Goal: Find contact information: Find contact information

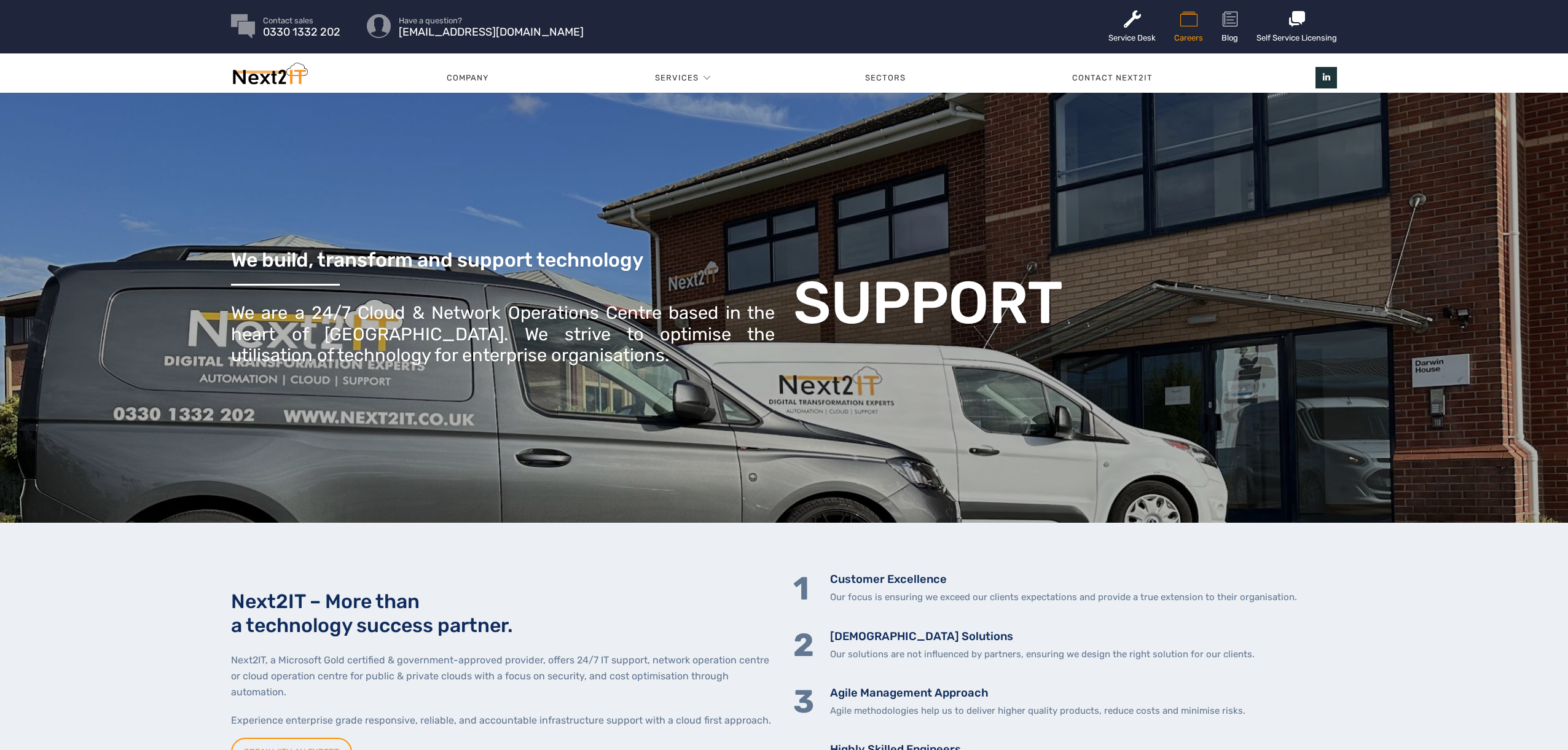
click at [1186, 23] on icon at bounding box center [1188, 19] width 29 height 20
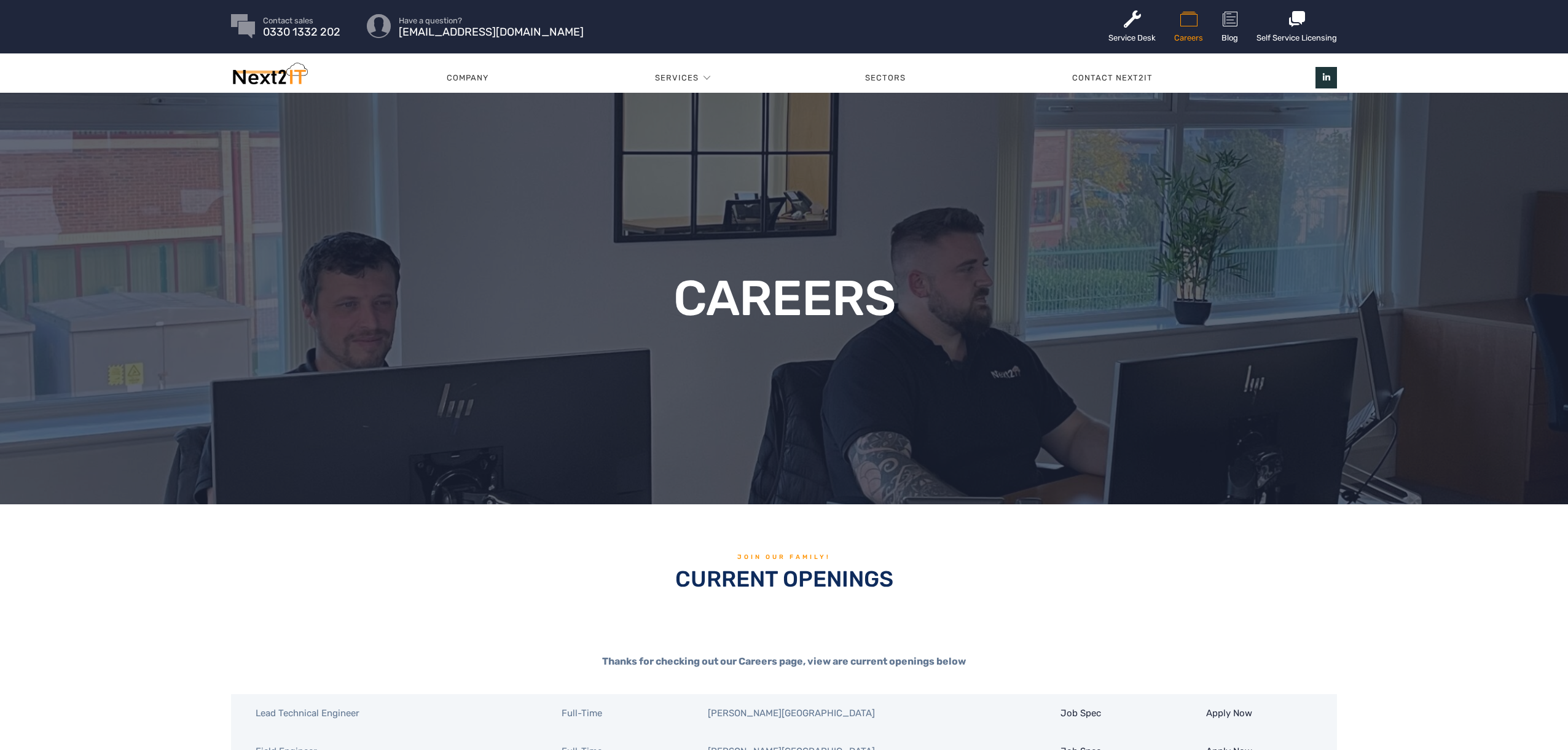
click at [272, 76] on img at bounding box center [270, 76] width 77 height 28
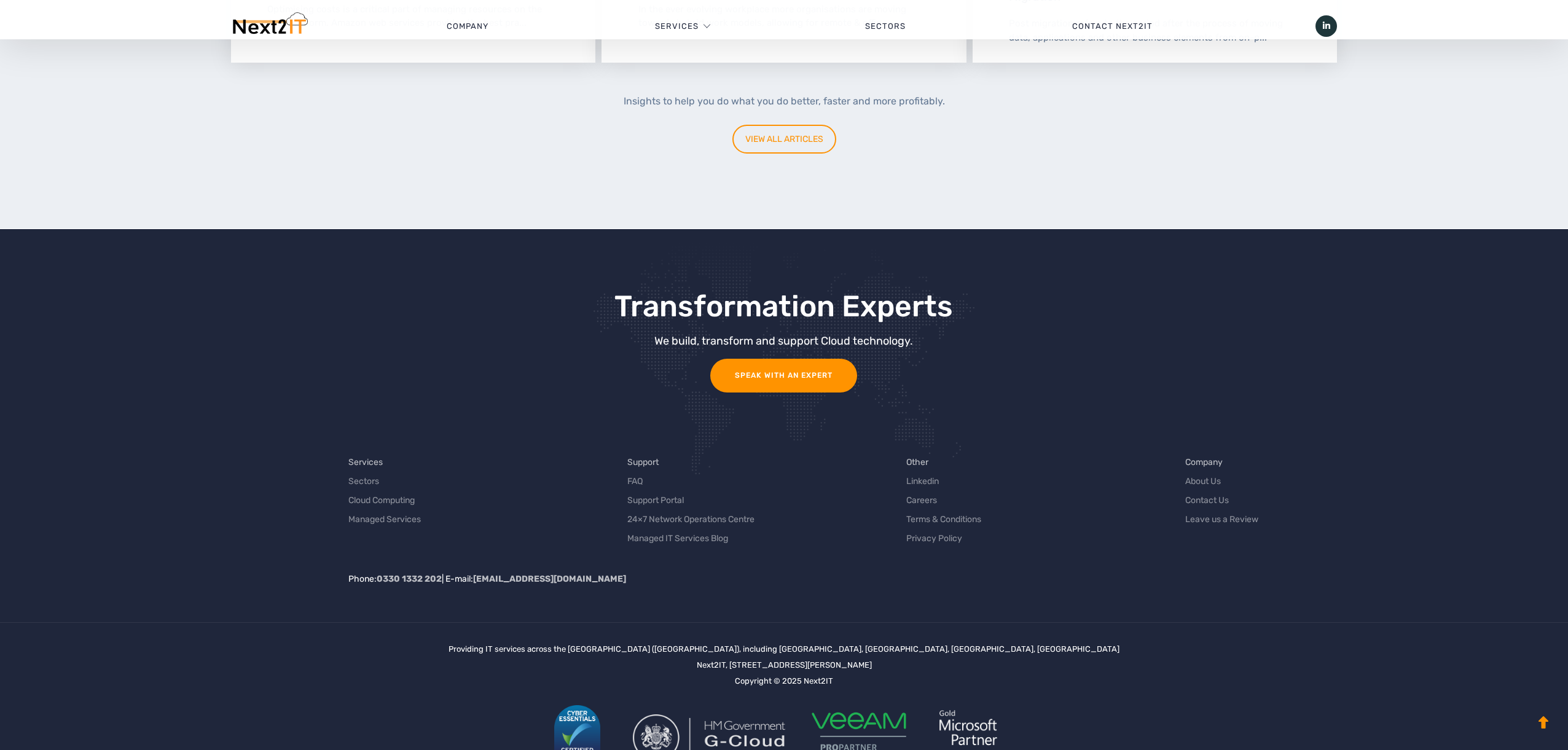
scroll to position [3758, 0]
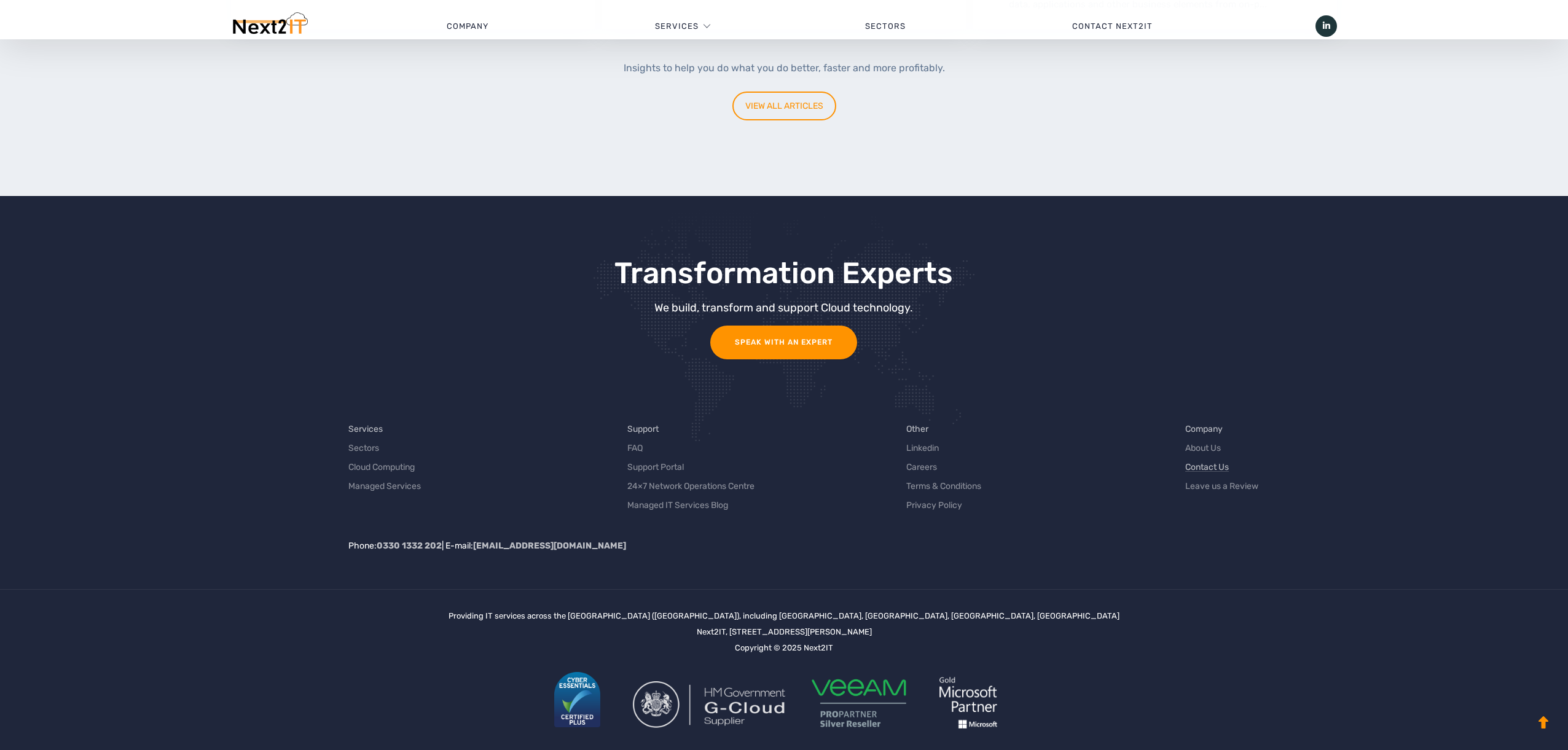
click at [1200, 461] on link "Contact Us" at bounding box center [1207, 467] width 43 height 13
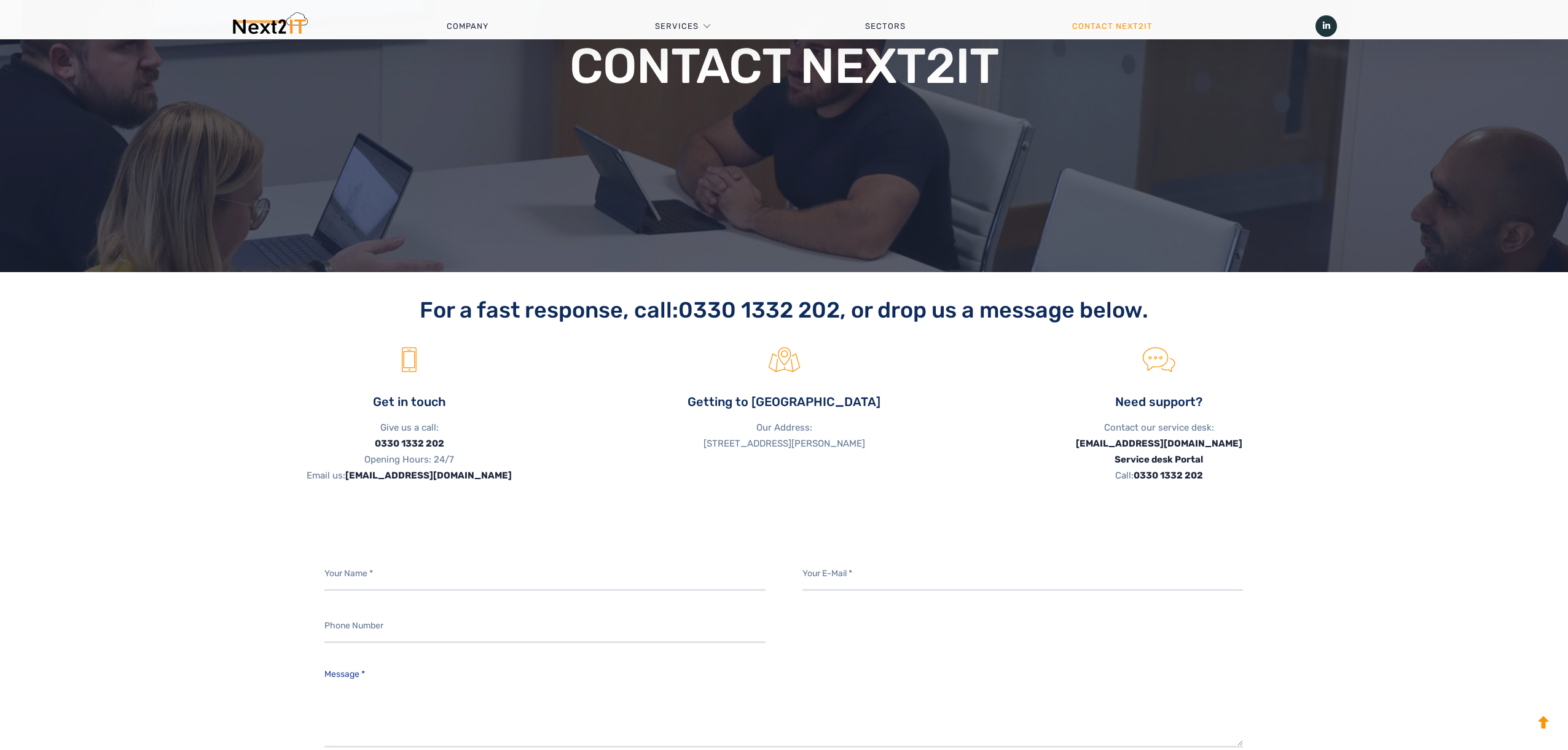
scroll to position [228, 0]
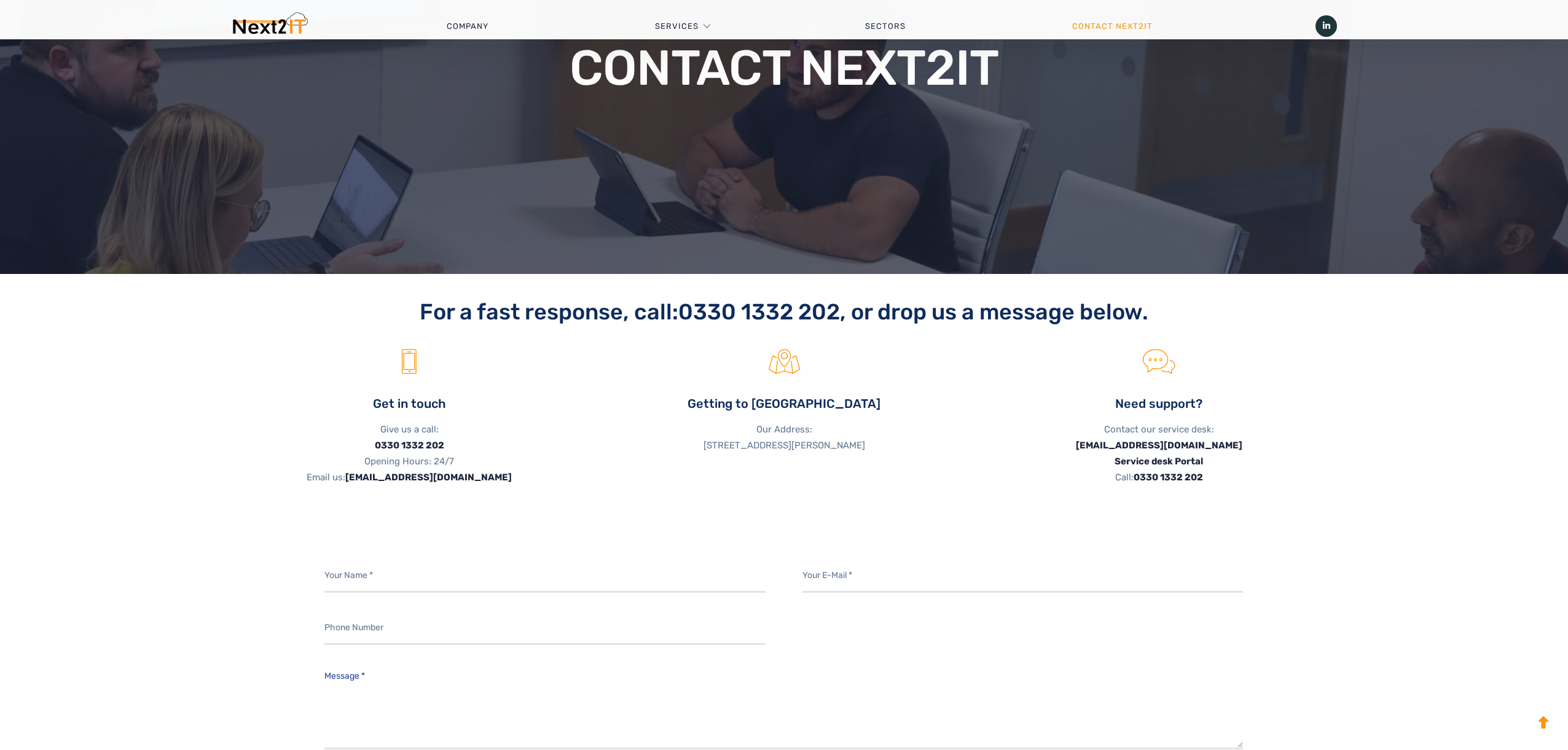
drag, startPoint x: 697, startPoint y: 449, endPoint x: 952, endPoint y: 449, distance: 255.0
click at [952, 449] on p "Our Address: Next2IT, Darwin House, Lakhpur Court, Dyson Way, Stafford ST18 0FX…" at bounding box center [784, 437] width 356 height 32
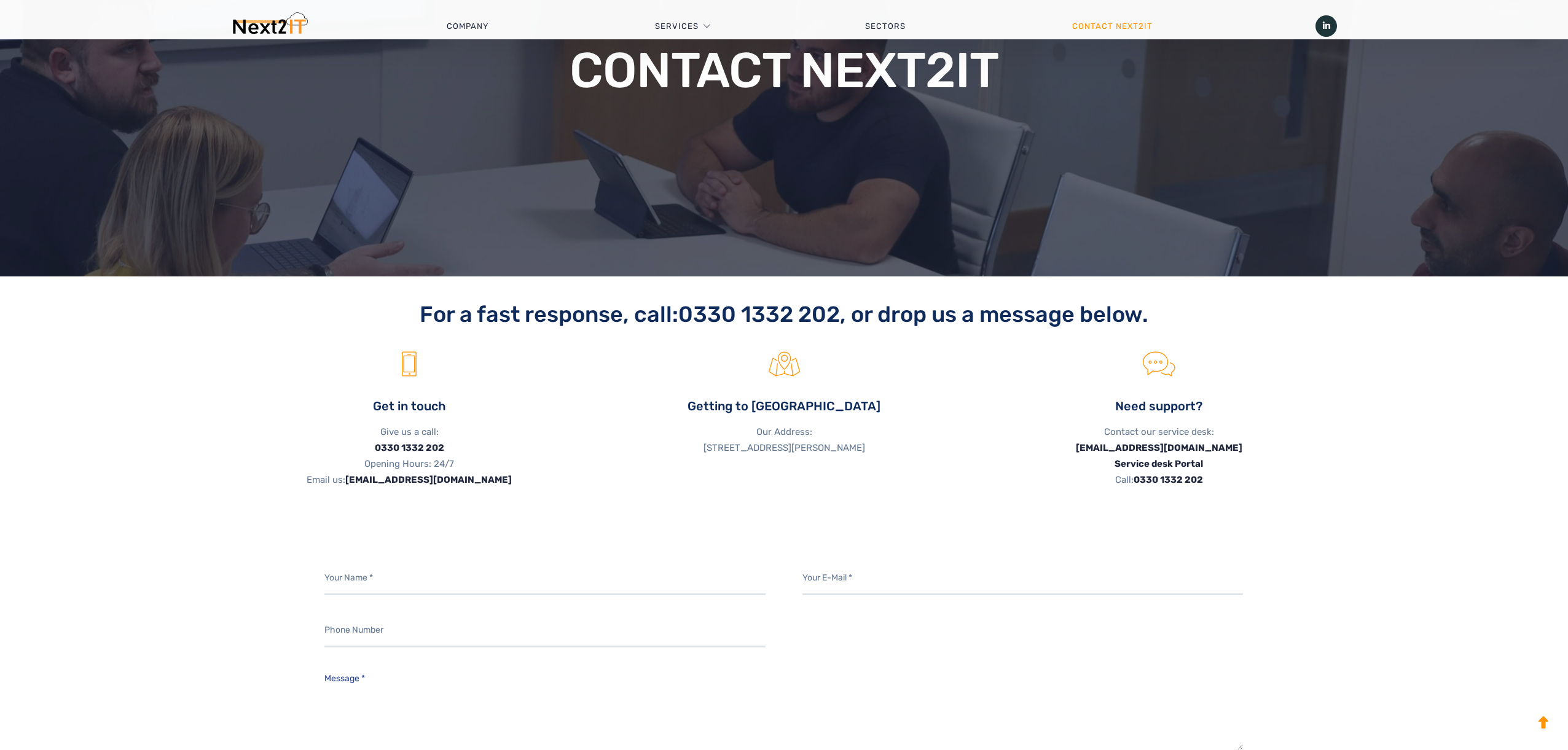
click at [893, 449] on p "Our Address: Next2IT, Darwin House, Lakhpur Court, Dyson Way, Stafford ST18 0FX…" at bounding box center [784, 439] width 356 height 32
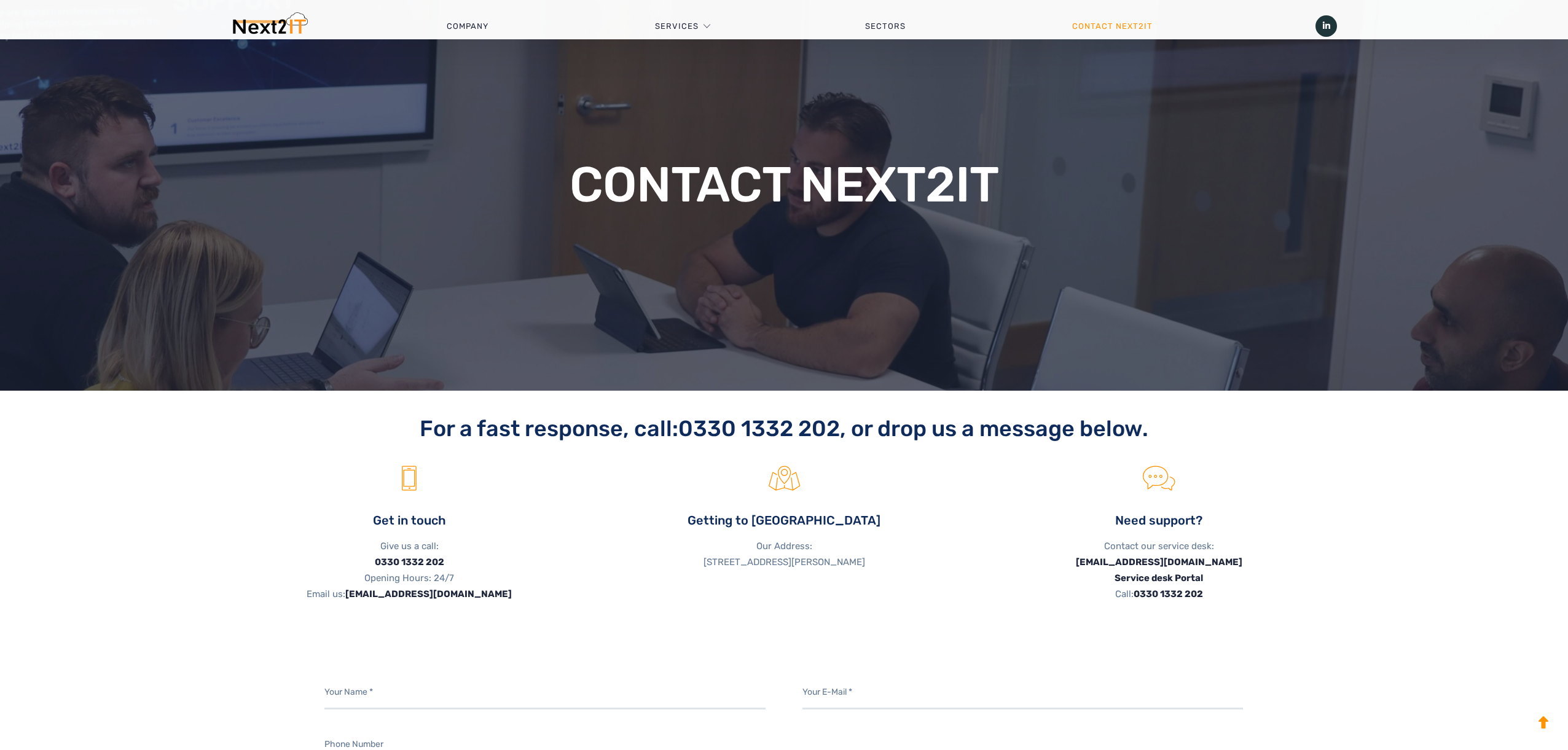
scroll to position [0, 0]
